Goal: Information Seeking & Learning: Understand process/instructions

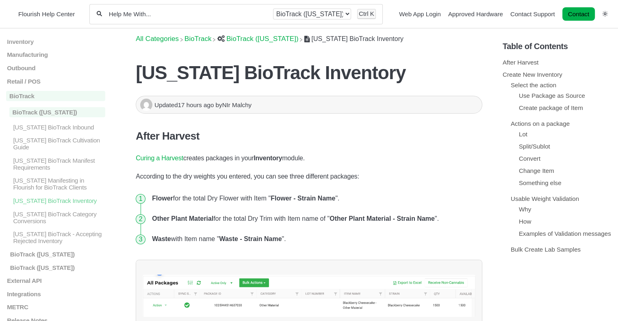
click at [267, 39] on span "​BioTrack ([US_STATE])" at bounding box center [262, 39] width 72 height 8
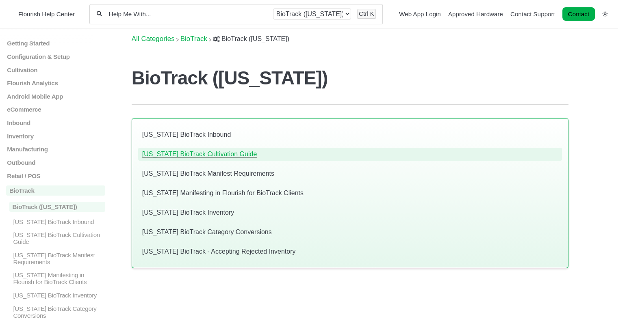
click at [212, 151] on link "[US_STATE] BioTrack Cultivation Guide" at bounding box center [199, 154] width 114 height 7
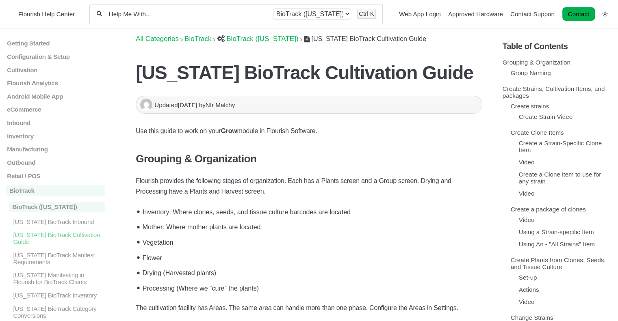
click at [280, 41] on span "​BioTrack ([US_STATE])" at bounding box center [262, 39] width 72 height 8
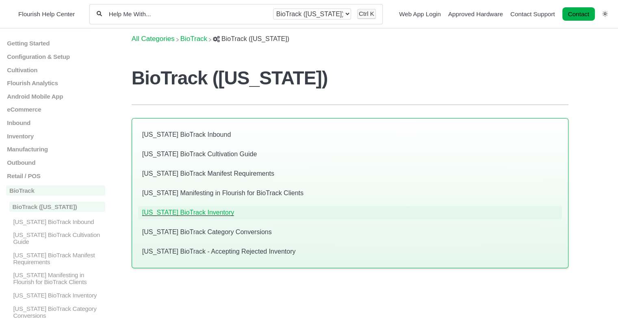
click at [200, 209] on link "[US_STATE] BioTrack Inventory" at bounding box center [188, 212] width 92 height 7
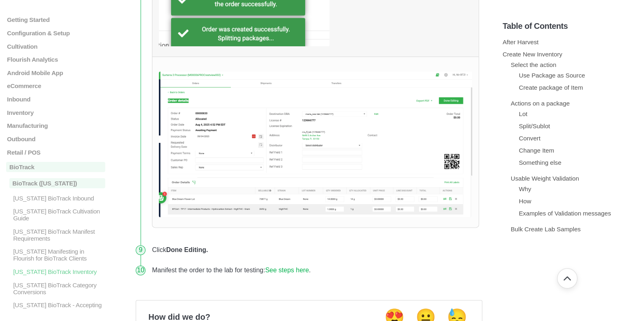
scroll to position [7174, 0]
